Goal: Transaction & Acquisition: Purchase product/service

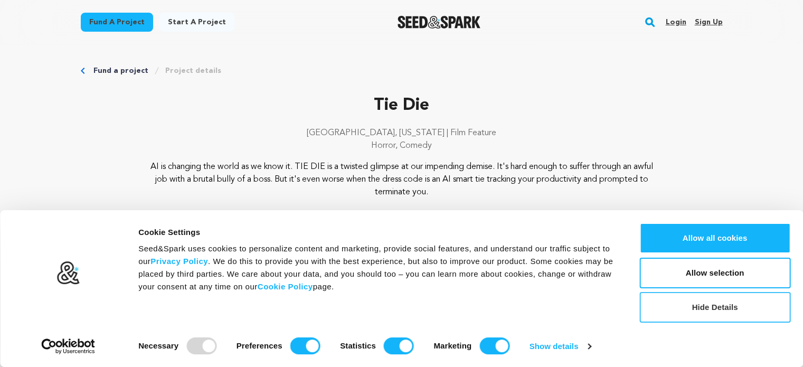
click at [695, 300] on button "Hide Details" at bounding box center [714, 307] width 151 height 31
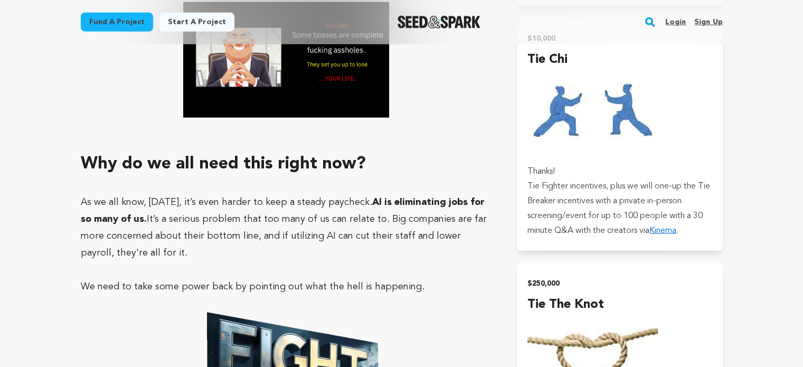
scroll to position [2532, 0]
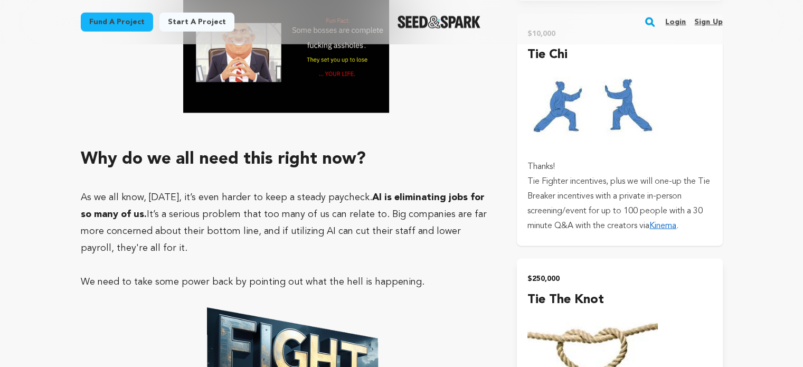
click at [668, 226] on link "Kinema" at bounding box center [662, 226] width 27 height 8
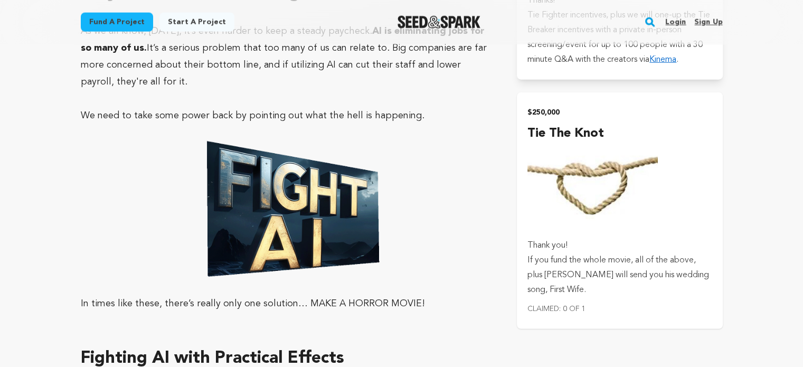
scroll to position [2631, 0]
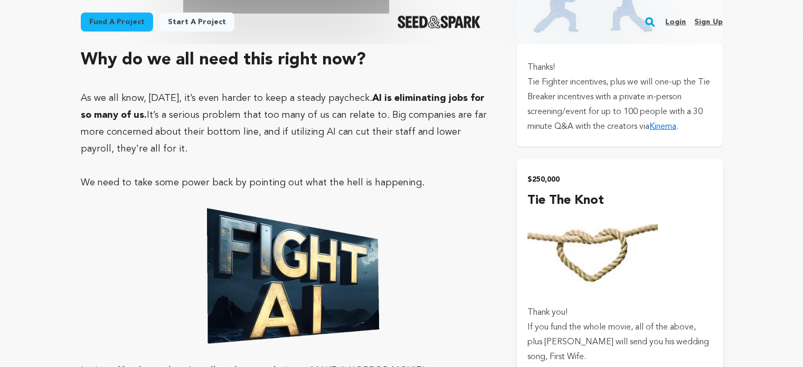
click at [662, 109] on p "Tie Fighter incentives, plus we will one-up the Tie Breaker incentives with a p…" at bounding box center [619, 104] width 184 height 59
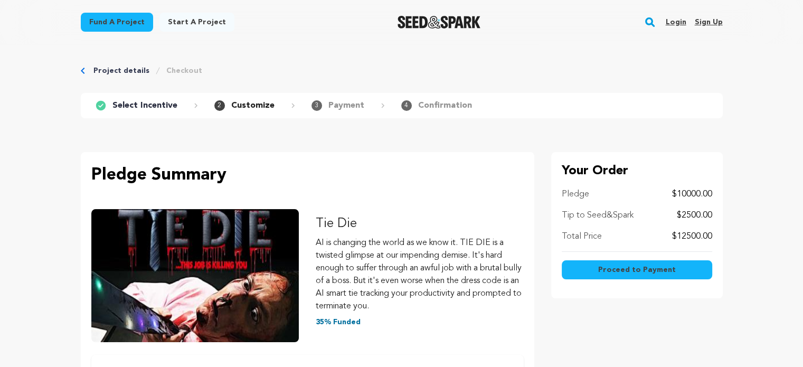
click at [131, 111] on p "Select Incentive" at bounding box center [144, 105] width 65 height 13
click at [126, 73] on link "Project details" at bounding box center [121, 70] width 56 height 11
